Goal: Find specific page/section: Find specific page/section

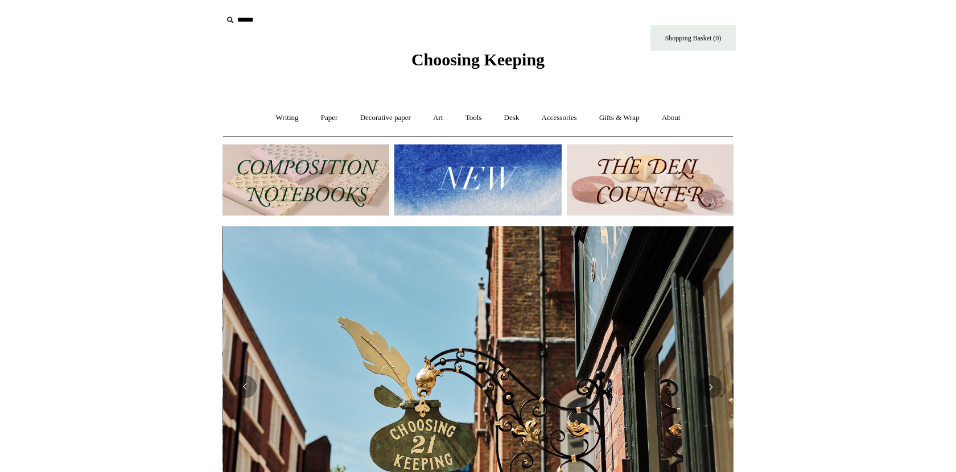
scroll to position [0, 511]
click at [474, 117] on link "Tools +" at bounding box center [473, 118] width 37 height 30
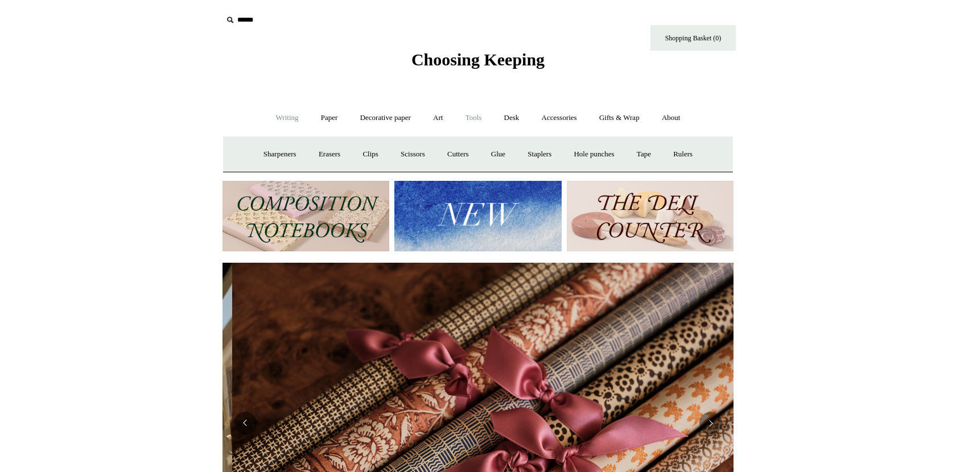
scroll to position [0, 1022]
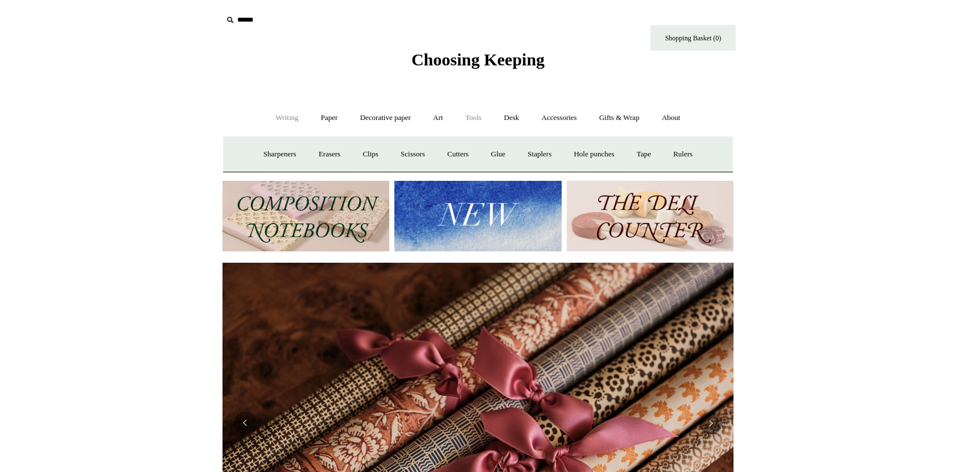
click at [278, 118] on link "Writing +" at bounding box center [287, 118] width 43 height 30
click at [328, 117] on link "Paper +" at bounding box center [330, 118] width 38 height 30
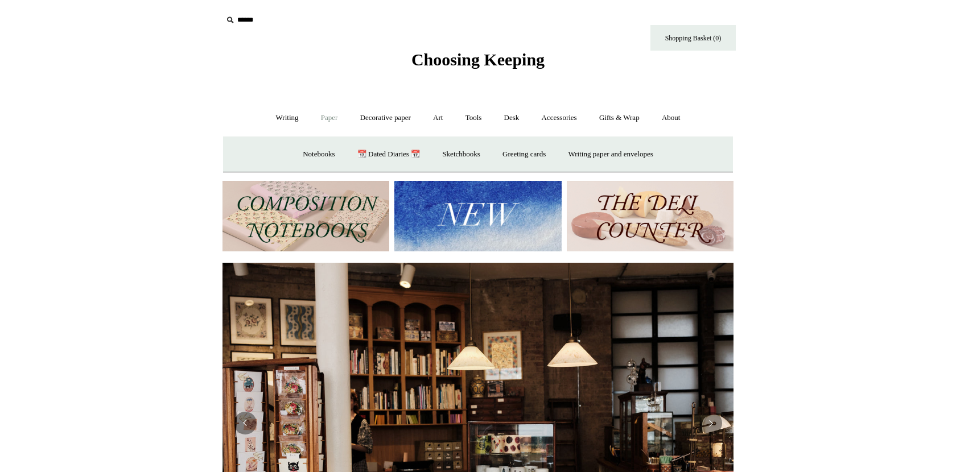
scroll to position [0, 0]
click at [373, 123] on link "Decorative paper +" at bounding box center [385, 118] width 71 height 30
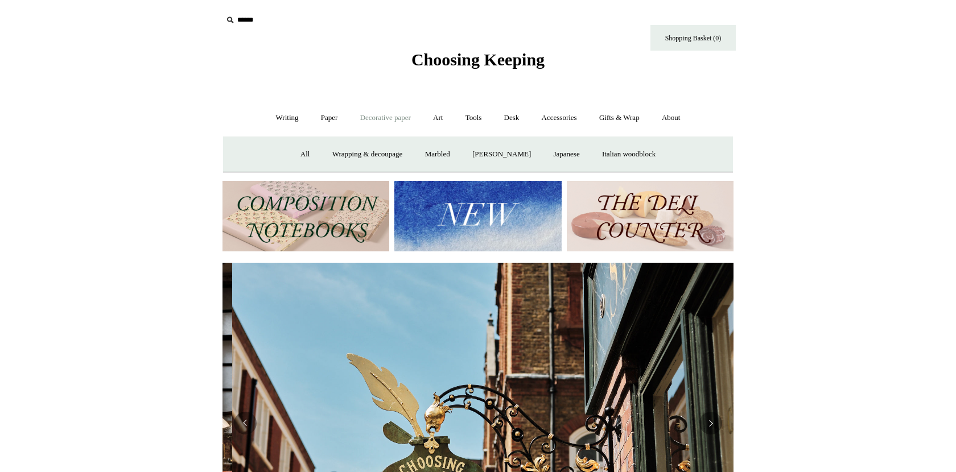
scroll to position [0, 511]
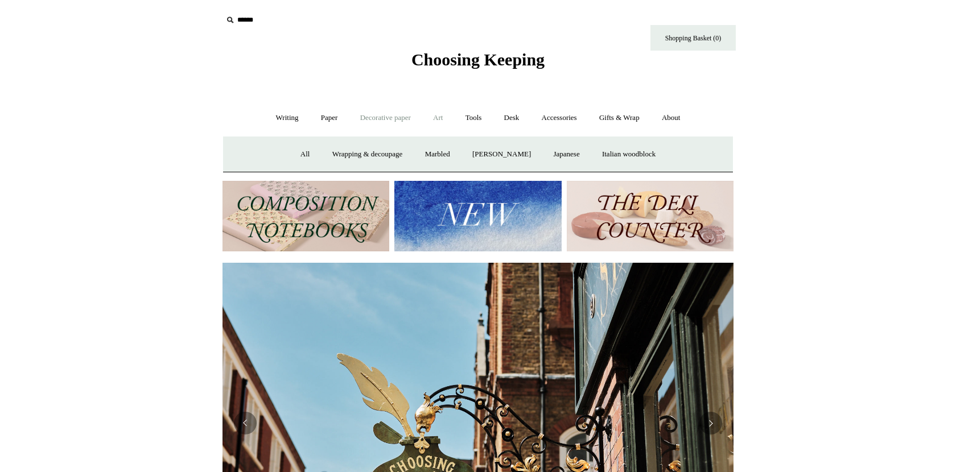
click at [441, 123] on link "Art +" at bounding box center [438, 118] width 30 height 30
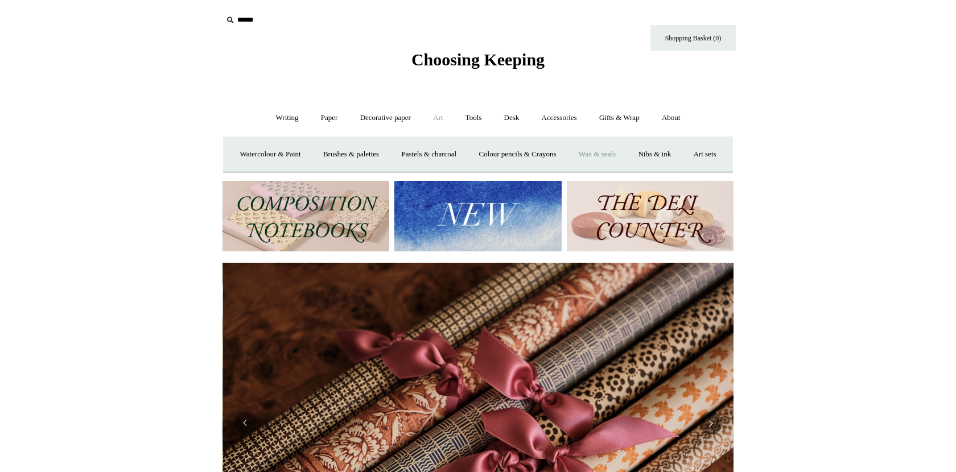
scroll to position [0, 1022]
click at [620, 155] on link "Wax & seals" at bounding box center [596, 154] width 57 height 30
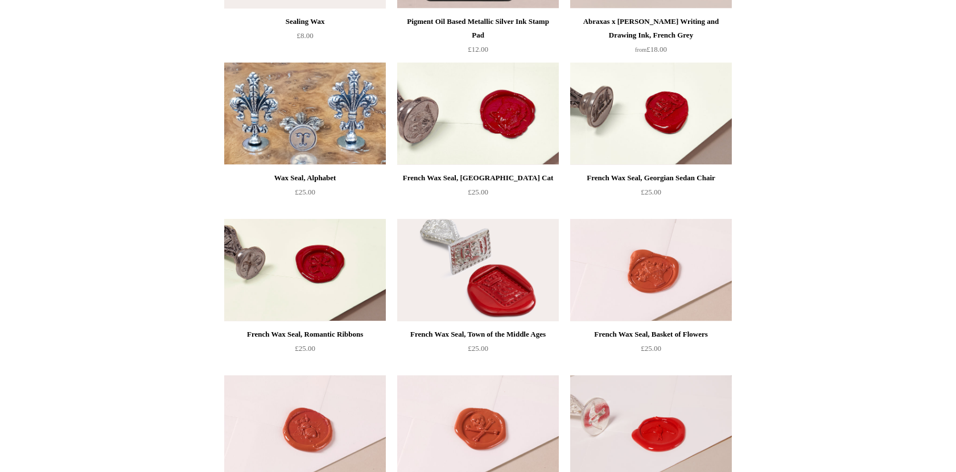
scroll to position [248, 0]
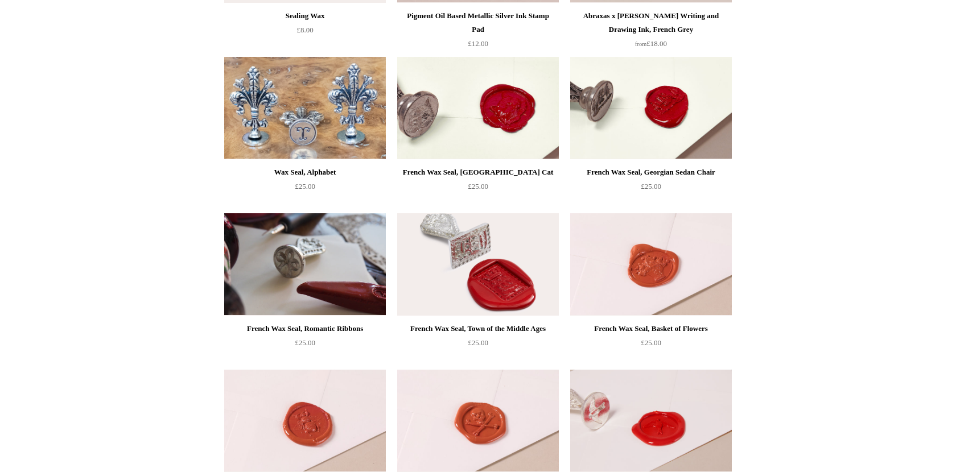
click at [332, 279] on img at bounding box center [305, 264] width 162 height 102
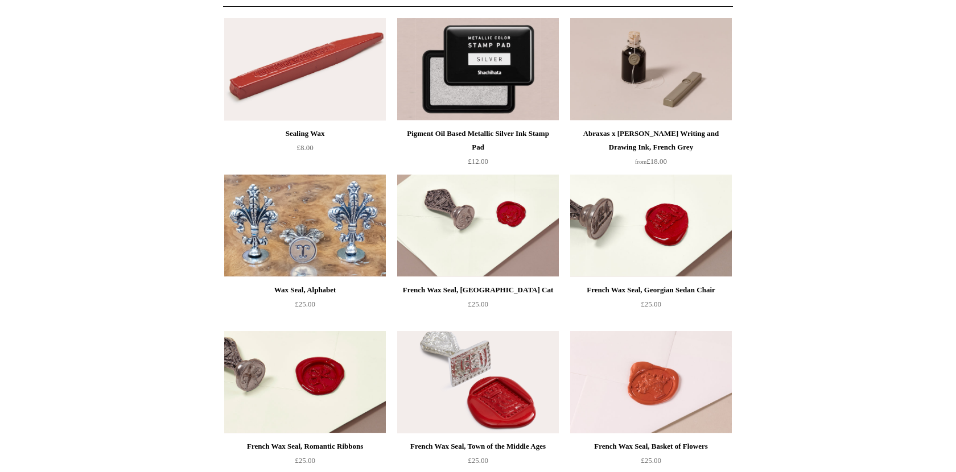
scroll to position [138, 0]
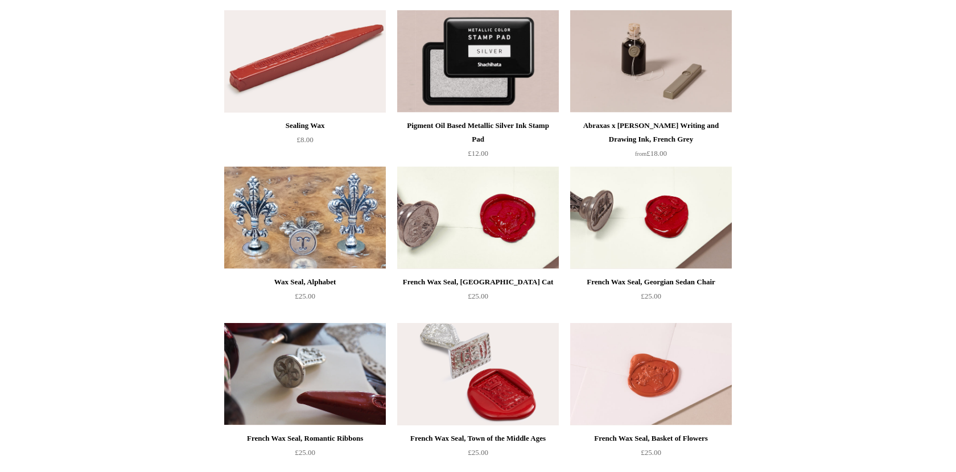
click at [295, 385] on img at bounding box center [305, 374] width 162 height 102
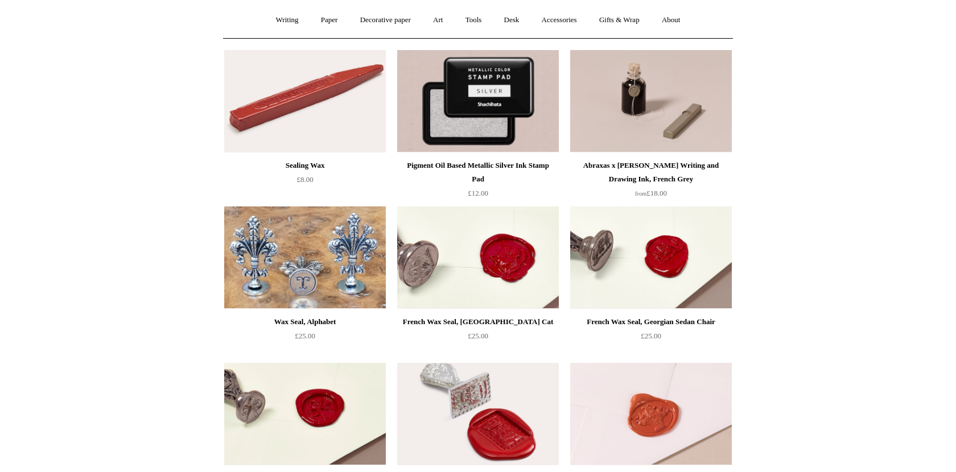
scroll to position [94, 0]
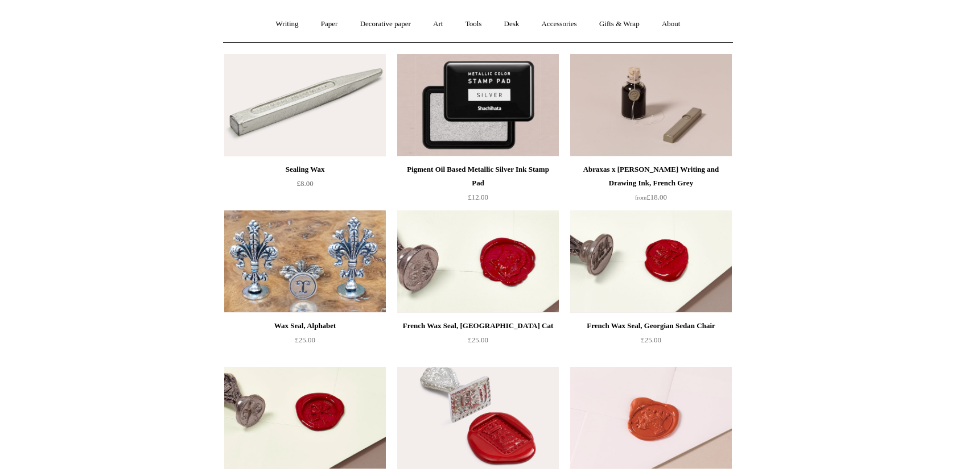
click at [329, 109] on img at bounding box center [305, 105] width 162 height 102
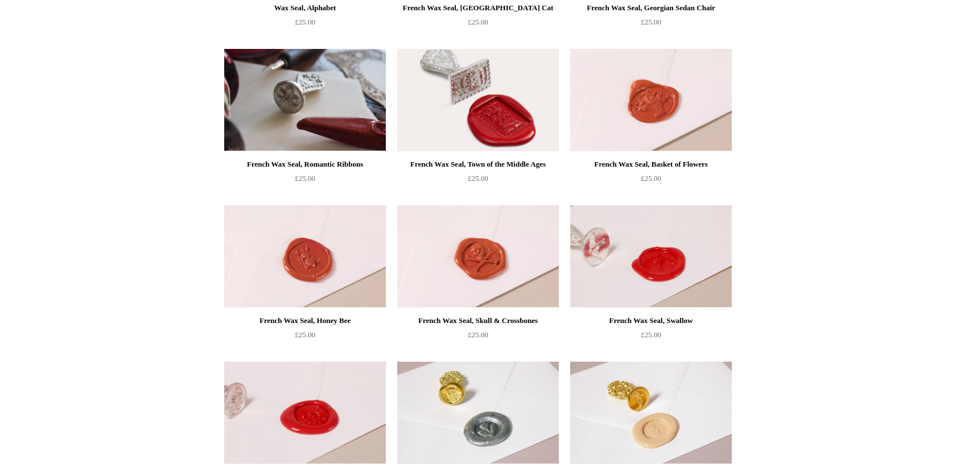
scroll to position [0, 0]
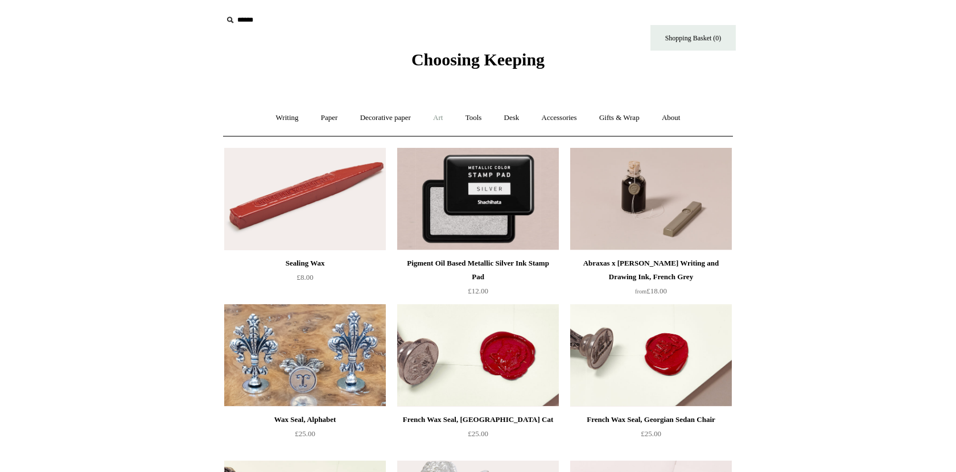
click at [440, 118] on link "Art +" at bounding box center [438, 118] width 30 height 30
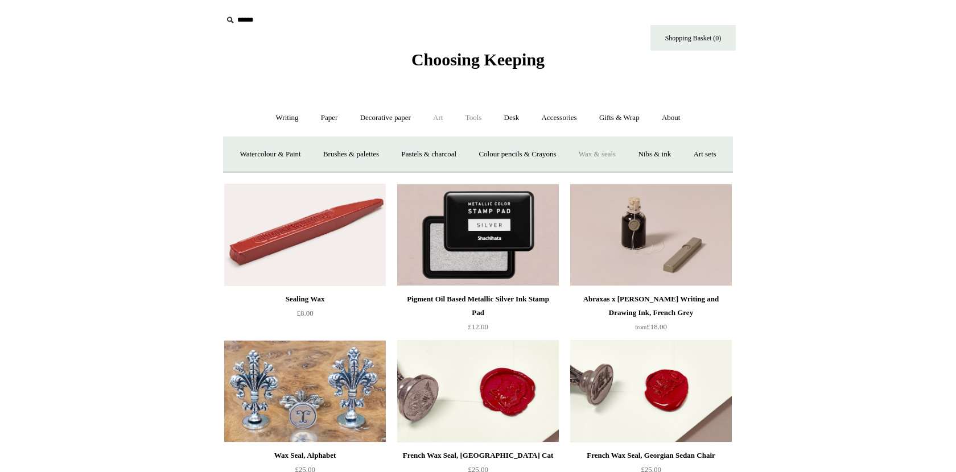
click at [481, 117] on link "Tools +" at bounding box center [473, 118] width 37 height 30
click at [524, 120] on link "Desk +" at bounding box center [512, 118] width 36 height 30
click at [576, 122] on link "Accessories +" at bounding box center [559, 118] width 56 height 30
click at [517, 122] on link "Desk +" at bounding box center [512, 118] width 36 height 30
click at [614, 158] on link "Scanlon Apparati" at bounding box center [601, 154] width 72 height 30
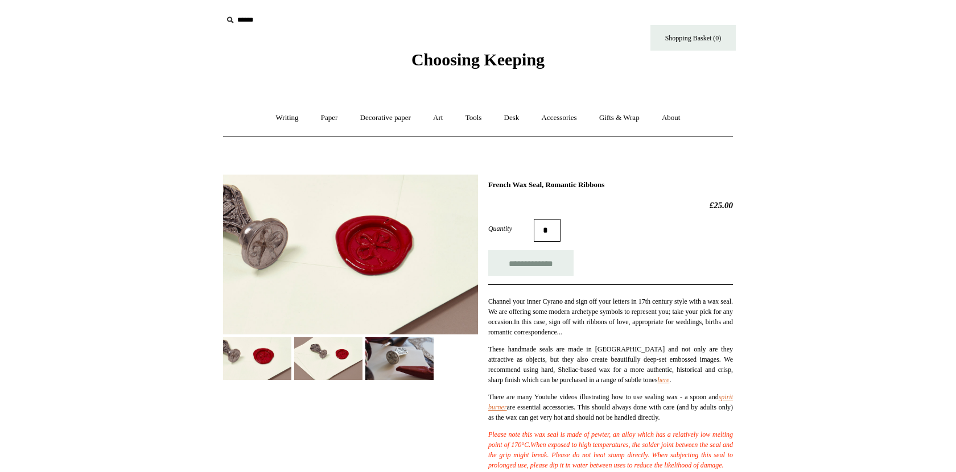
click at [392, 259] on img at bounding box center [350, 255] width 255 height 160
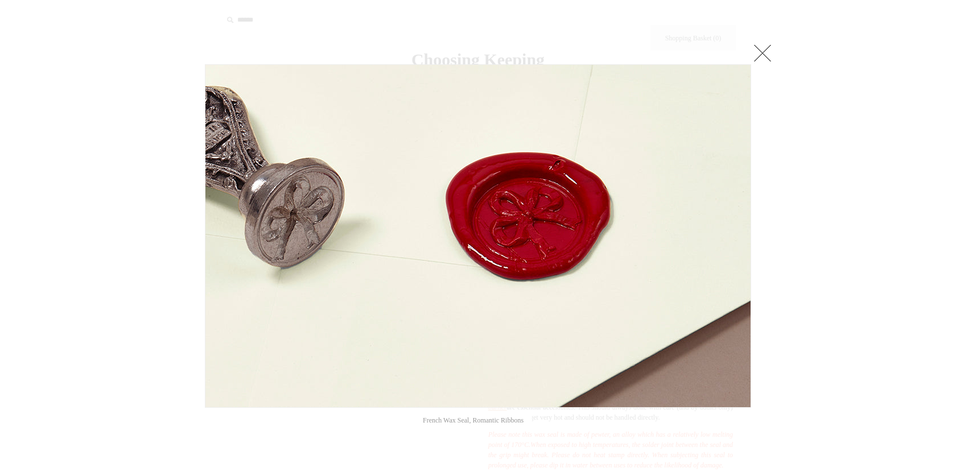
click at [821, 237] on div at bounding box center [478, 429] width 956 height 858
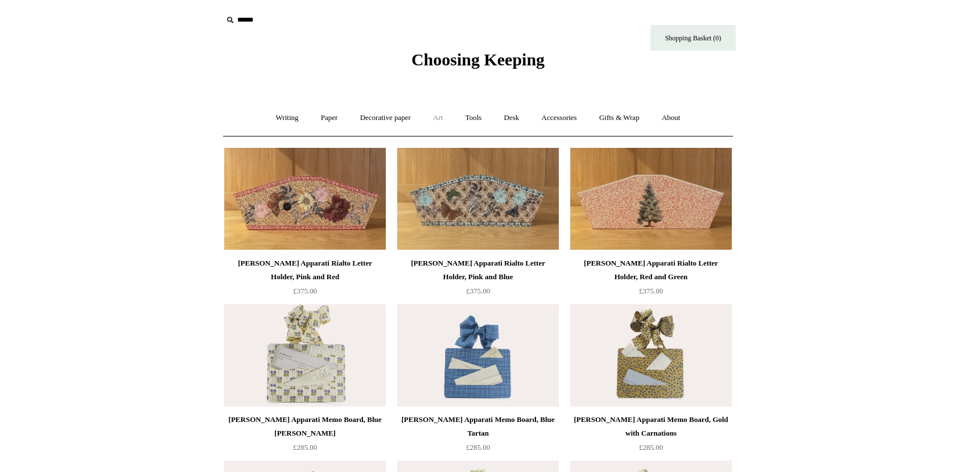
click at [436, 115] on link "Art +" at bounding box center [438, 118] width 30 height 30
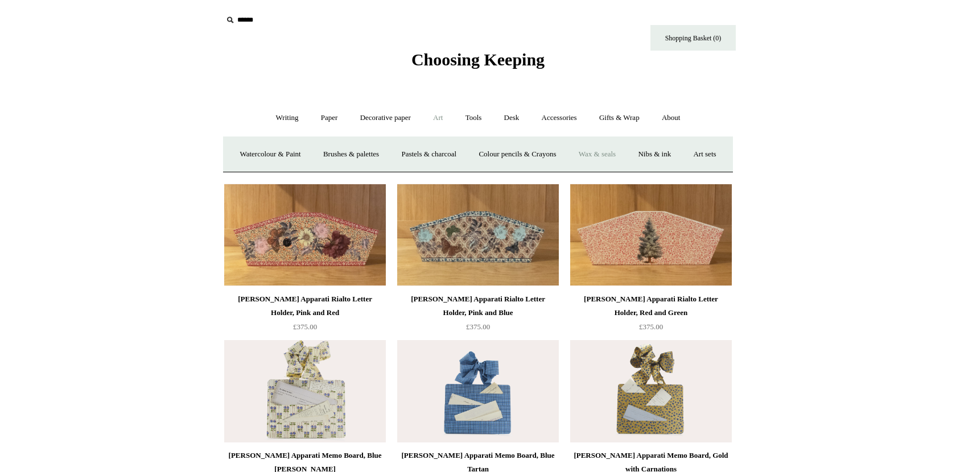
click at [626, 156] on link "Wax & seals" at bounding box center [596, 154] width 57 height 30
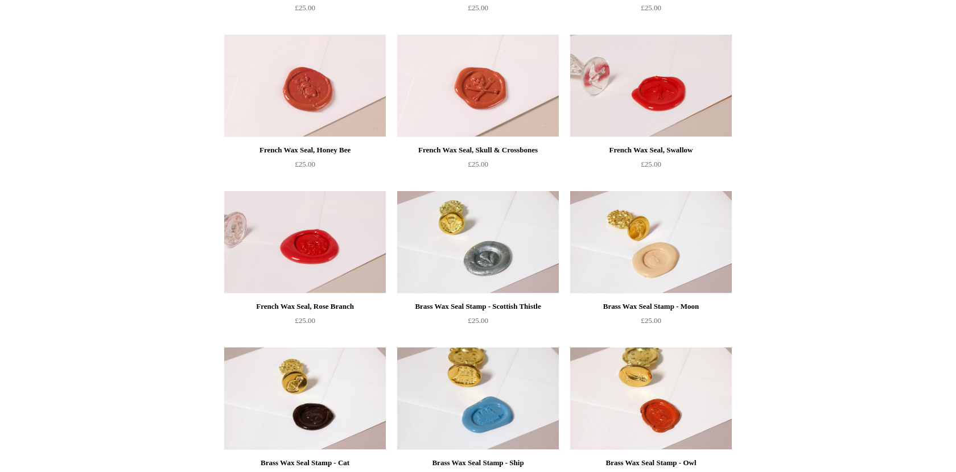
scroll to position [582, 0]
click at [658, 114] on img at bounding box center [651, 86] width 162 height 102
